Goal: Find contact information: Find contact information

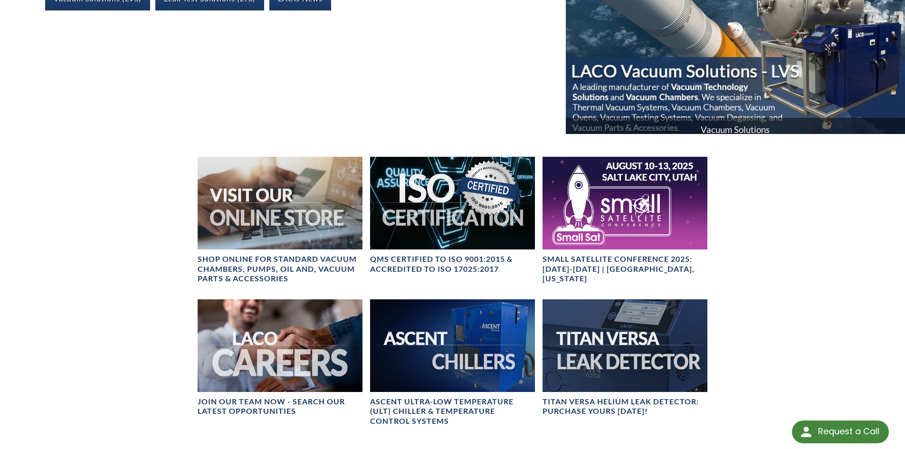
scroll to position [428, 0]
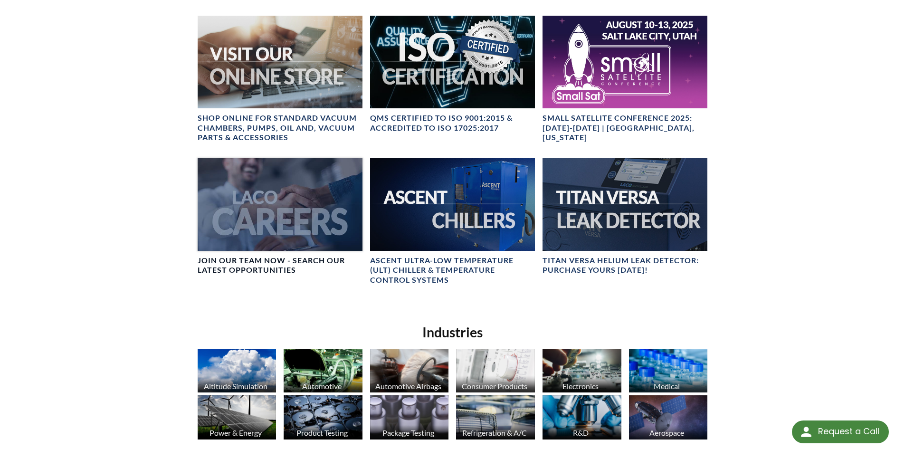
click at [259, 235] on div at bounding box center [280, 204] width 165 height 93
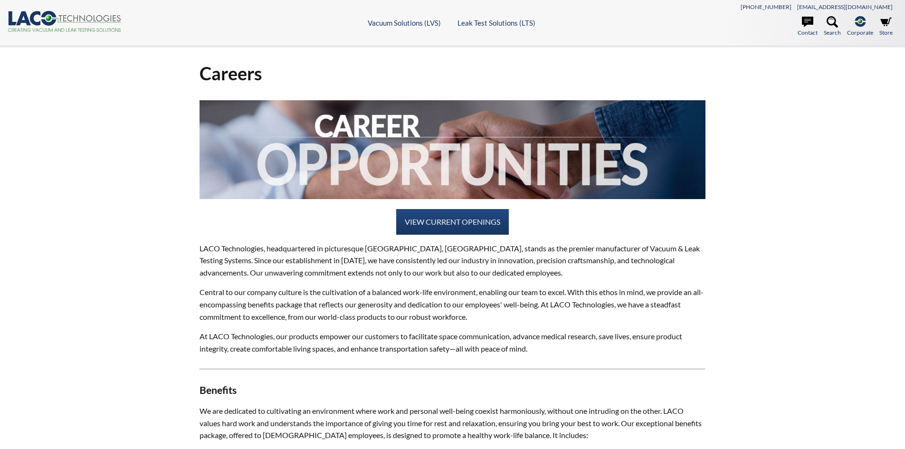
select select "Language Translate Widget"
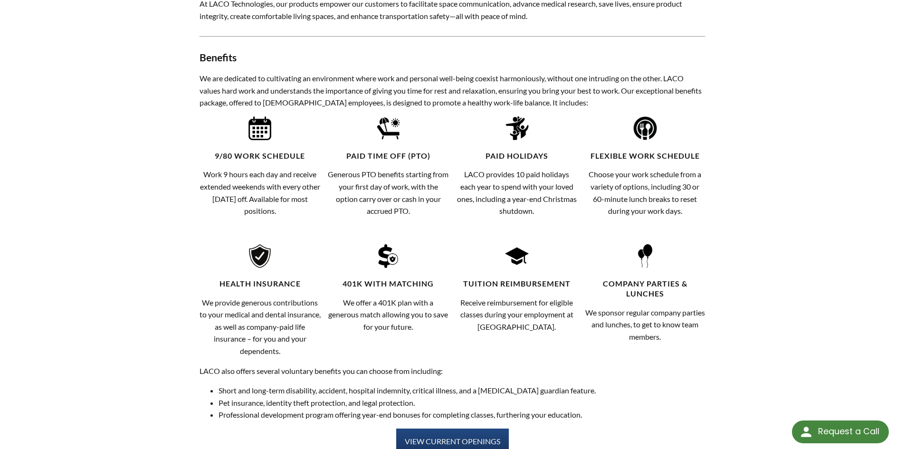
scroll to position [428, 0]
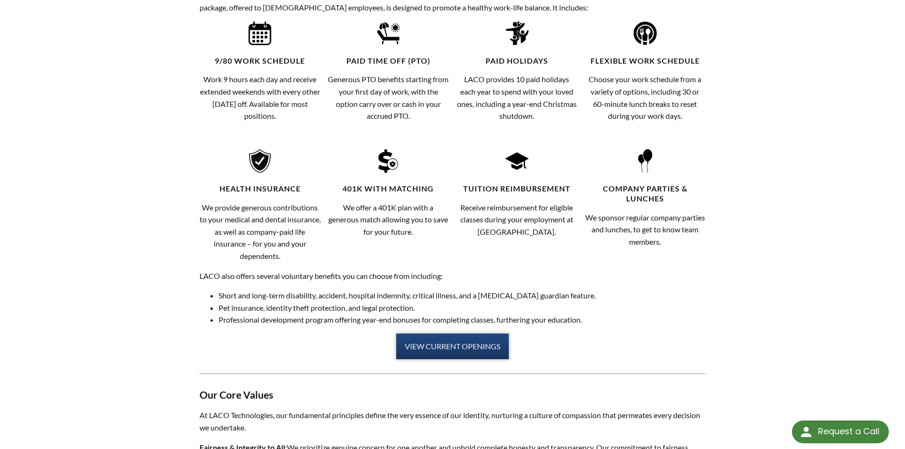
click at [426, 345] on link "VIEW CURRENT OPENINGS" at bounding box center [452, 347] width 113 height 26
select select "Language Translate Widget"
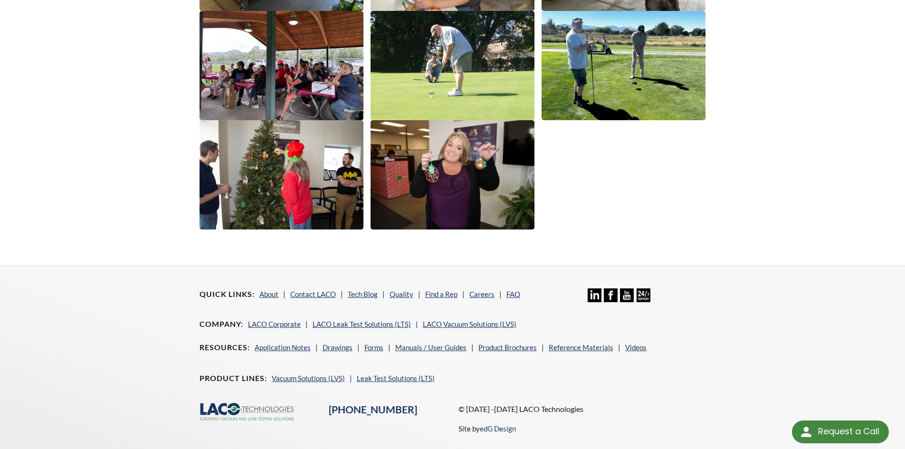
scroll to position [1636, 0]
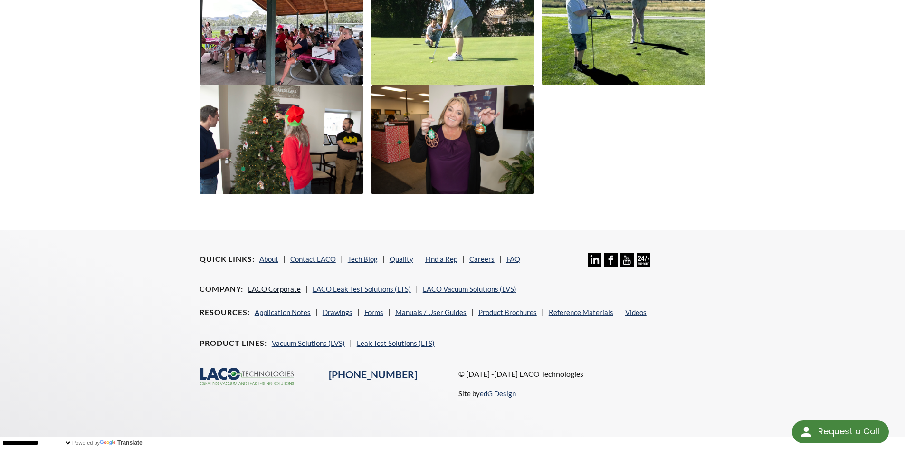
click at [263, 288] on link "LACO Corporate" at bounding box center [274, 289] width 53 height 9
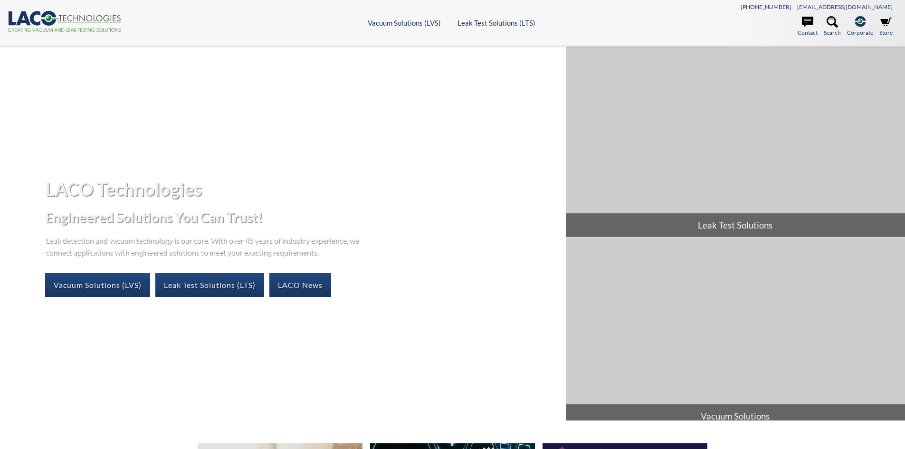
select select "Language Translate Widget"
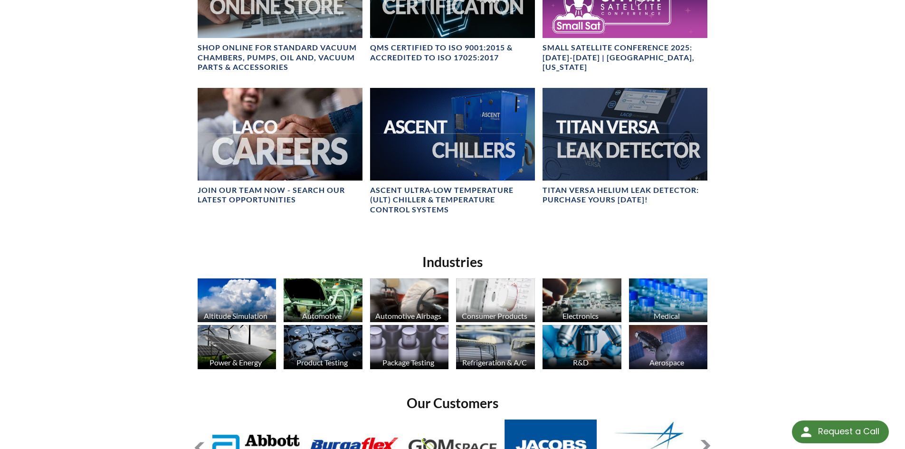
scroll to position [333, 0]
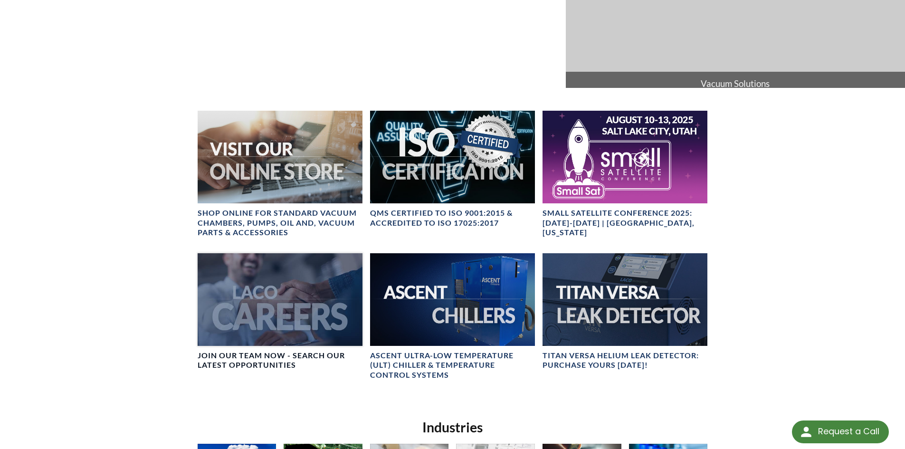
click at [279, 312] on div at bounding box center [280, 299] width 165 height 93
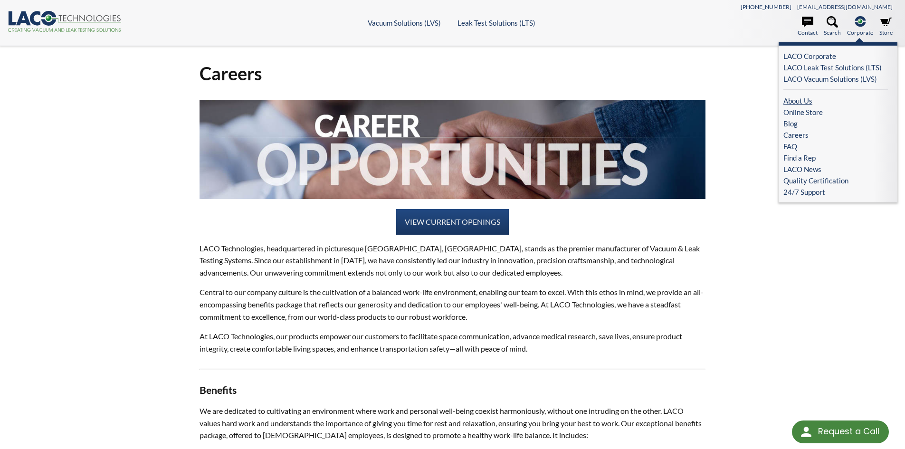
click at [803, 103] on link "About Us" at bounding box center [836, 100] width 105 height 11
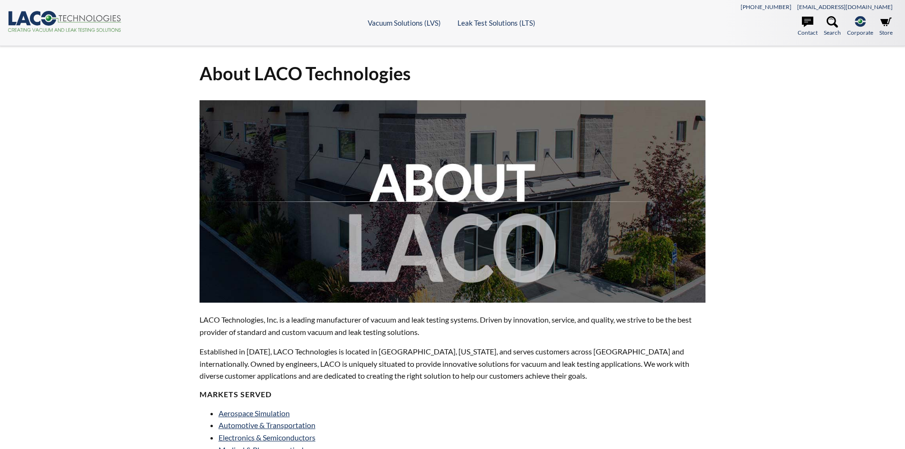
select select "Language Translate Widget"
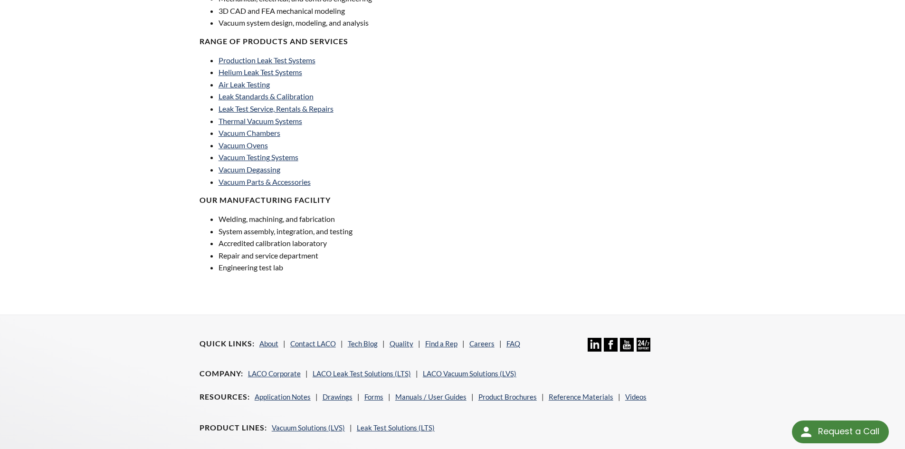
scroll to position [618, 0]
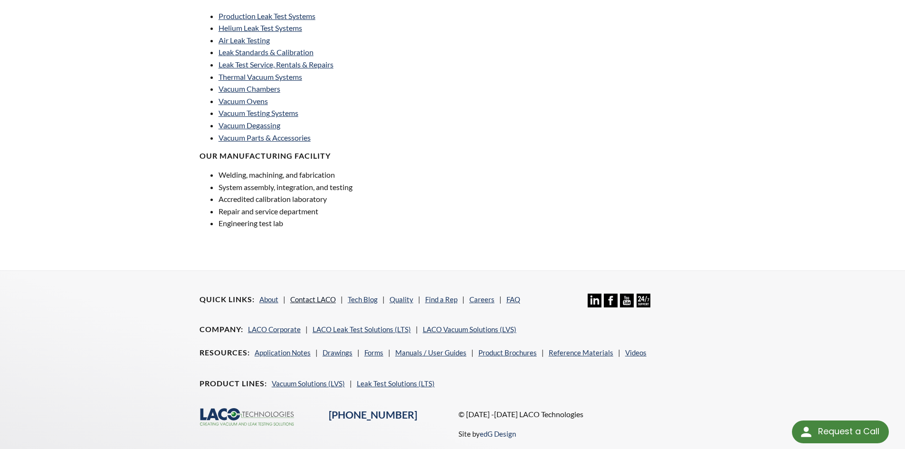
click at [299, 302] on link "Contact LACO" at bounding box center [313, 299] width 46 height 9
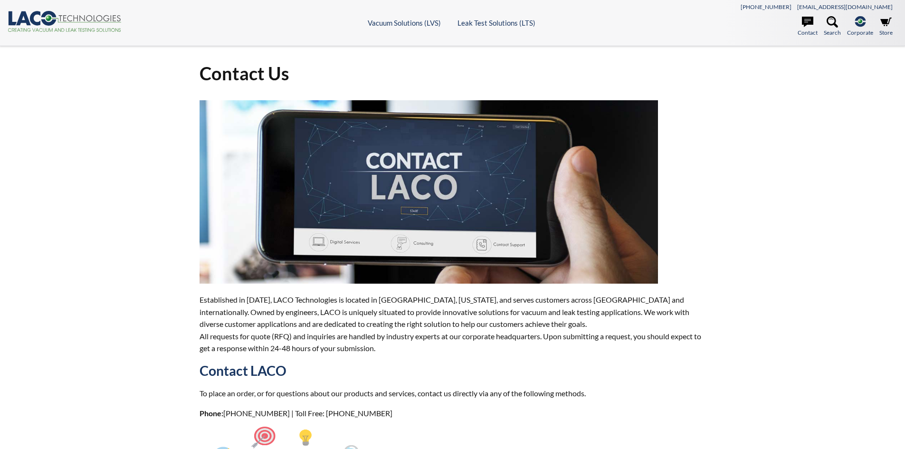
select select "Language Translate Widget"
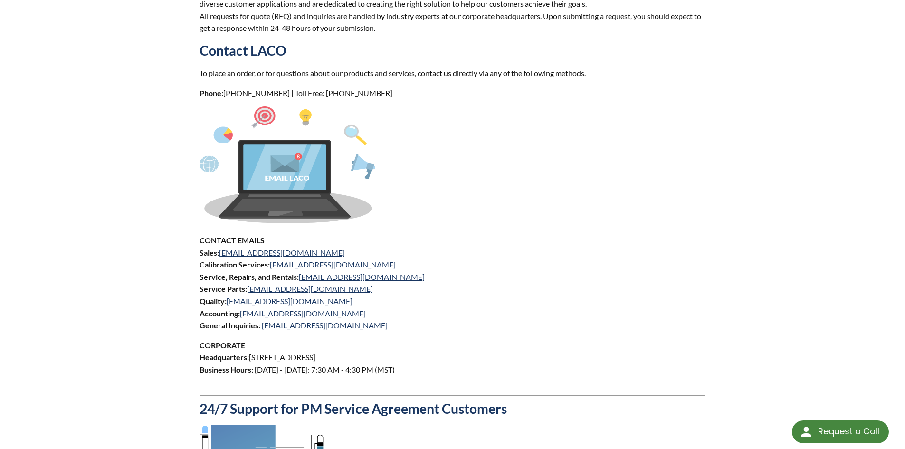
scroll to position [380, 0]
